Goal: Task Accomplishment & Management: Manage account settings

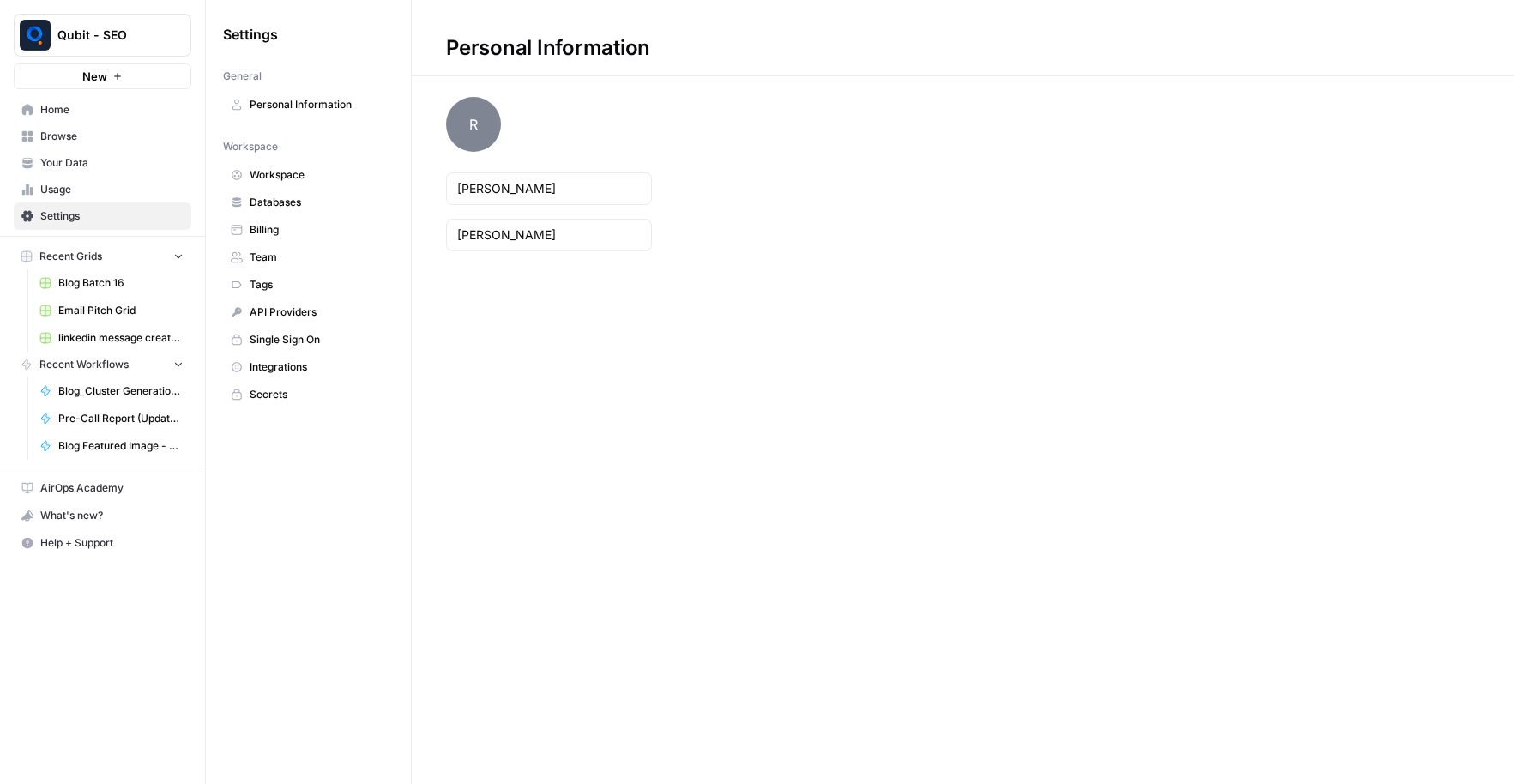
click at [312, 233] on span "Billing" at bounding box center [317, 229] width 137 height 15
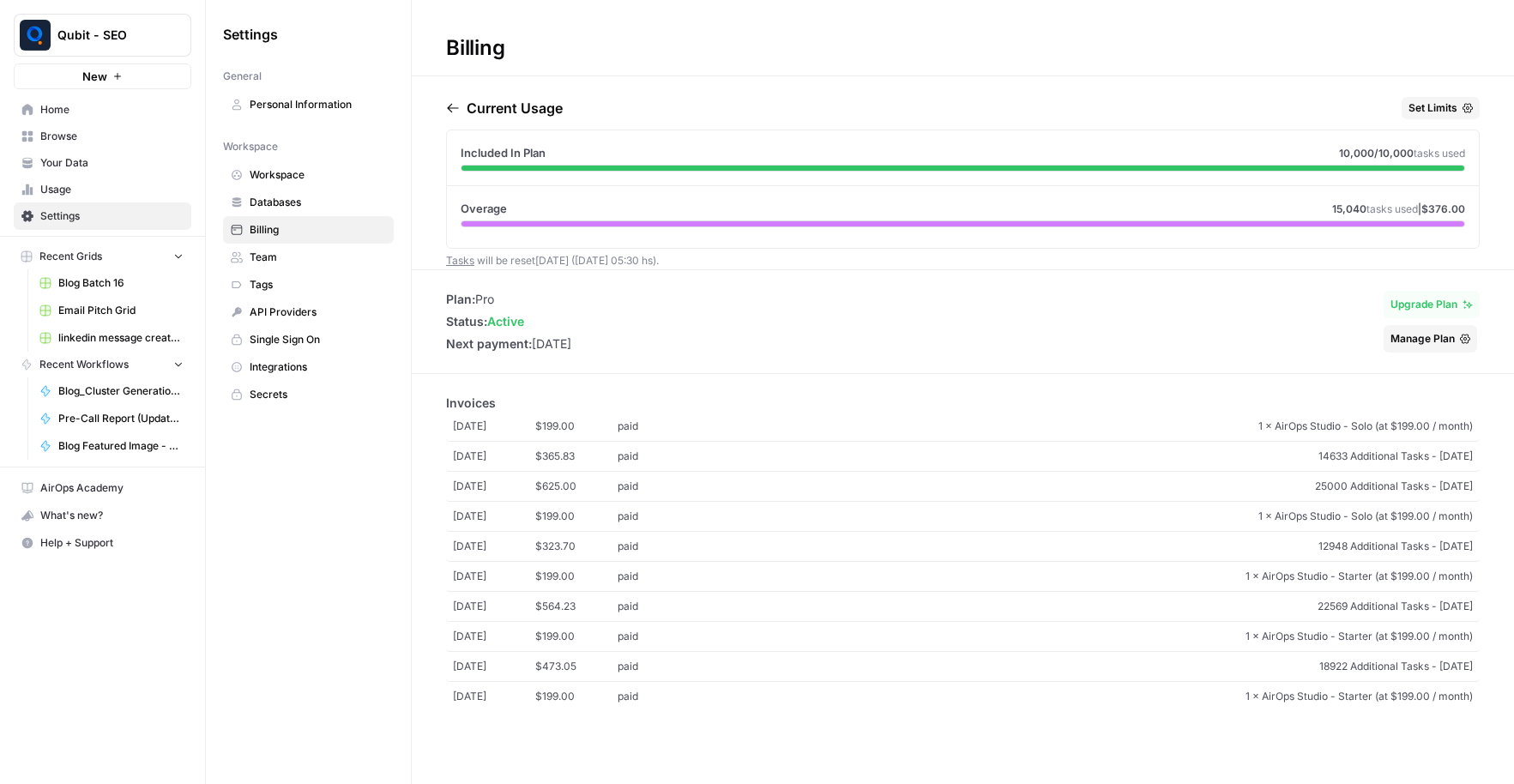
click at [1444, 111] on span "Set Limits" at bounding box center [1432, 108] width 49 height 15
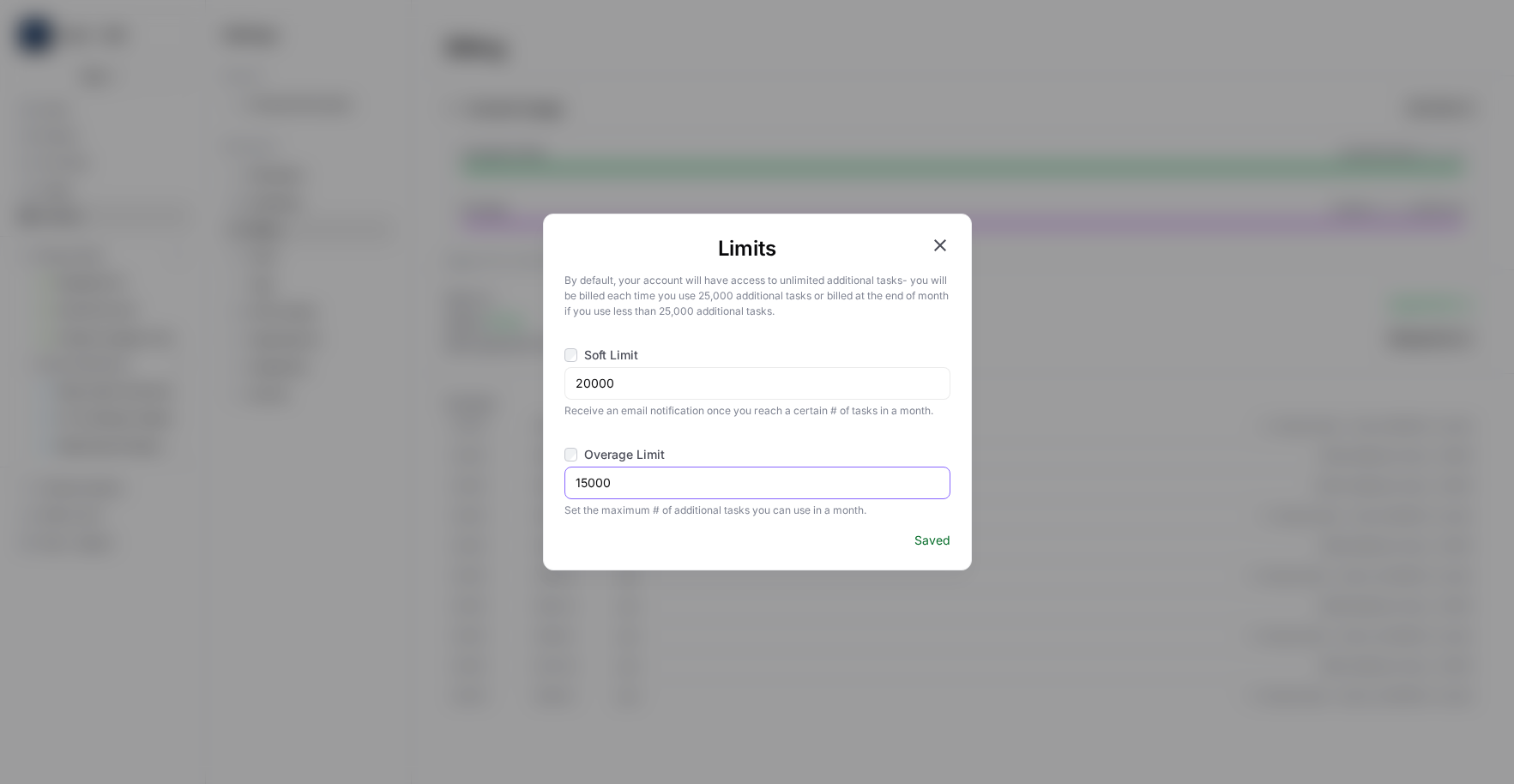
click at [616, 482] on input "15000" at bounding box center [757, 482] width 363 height 17
type input "1"
type input "20000"
click at [938, 249] on icon "button" at bounding box center [940, 245] width 21 height 21
